Goal: Task Accomplishment & Management: Use online tool/utility

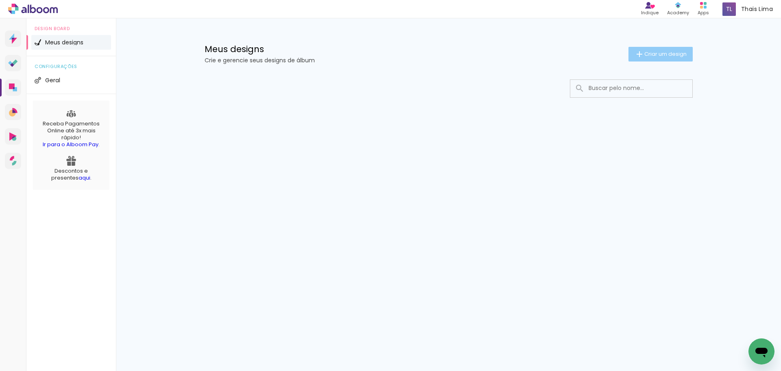
click at [661, 52] on span "Criar um design" at bounding box center [666, 53] width 42 height 5
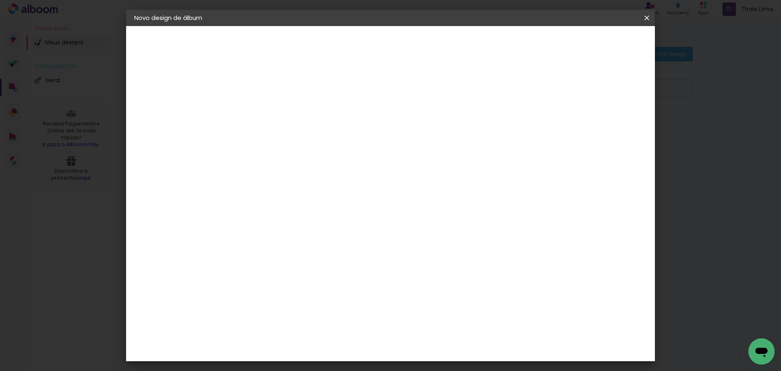
click at [267, 107] on input at bounding box center [267, 109] width 0 height 13
type input "Lara 1ano"
type paper-input "Lara 1ano"
click at [0, 0] on slot "Avançar" at bounding box center [0, 0] width 0 height 0
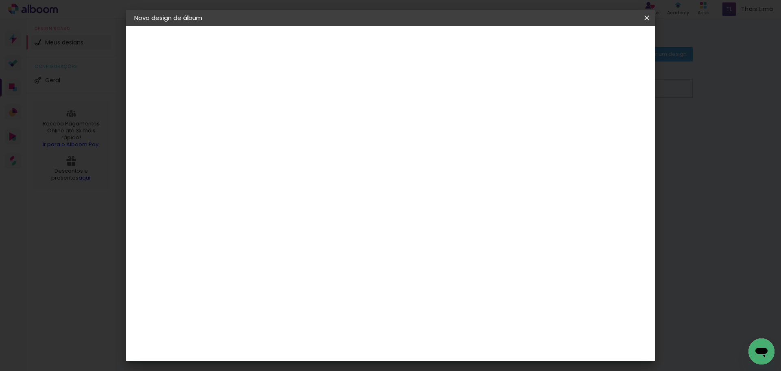
click at [282, 300] on div "Digipix Pro" at bounding box center [272, 306] width 20 height 13
click at [0, 0] on slot "Avançar" at bounding box center [0, 0] width 0 height 0
click at [309, 137] on iron-icon at bounding box center [304, 142] width 10 height 10
click at [0, 0] on slot "180 SLIM" at bounding box center [0, 0] width 0 height 0
type input "180 SLIM"
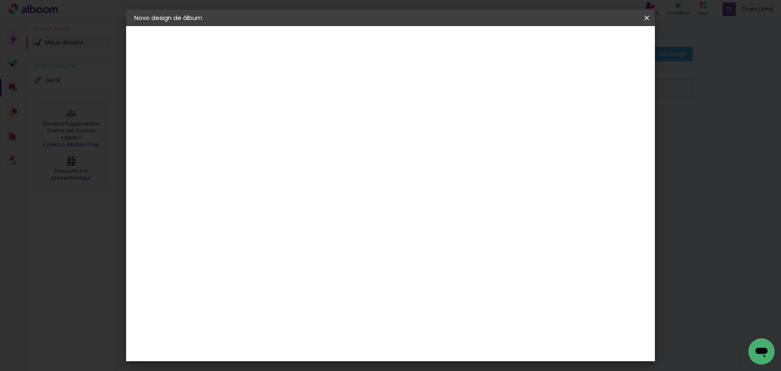
scroll to position [44, 0]
click at [322, 166] on span "29.7 × 21.0" at bounding box center [304, 174] width 38 height 17
click at [0, 0] on slot "Avançar" at bounding box center [0, 0] width 0 height 0
click at [596, 42] on span "Iniciar design" at bounding box center [577, 43] width 37 height 6
